Goal: Communication & Community: Connect with others

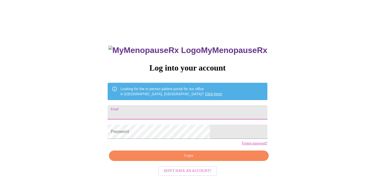
click at [161, 109] on input "Email" at bounding box center [188, 112] width 160 height 14
type input "[EMAIL_ADDRESS][DOMAIN_NAME]"
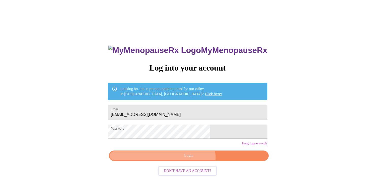
click at [191, 159] on span "Login" at bounding box center [189, 155] width 148 height 6
click at [191, 166] on div "MyMenopauseRx Log into your account Looking for the in person patient portal fo…" at bounding box center [188, 125] width 170 height 177
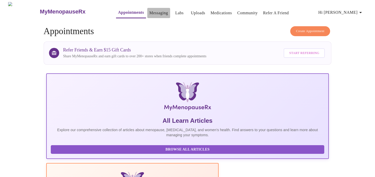
click at [149, 12] on link "Messaging" at bounding box center [158, 12] width 19 height 7
